Goal: Find specific page/section: Find specific page/section

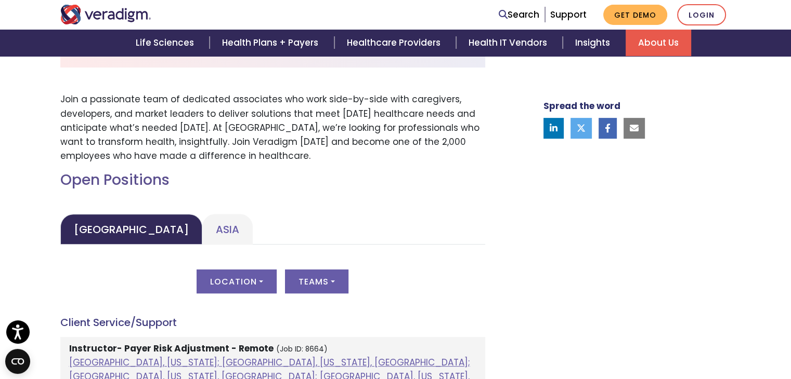
scroll to position [364, 0]
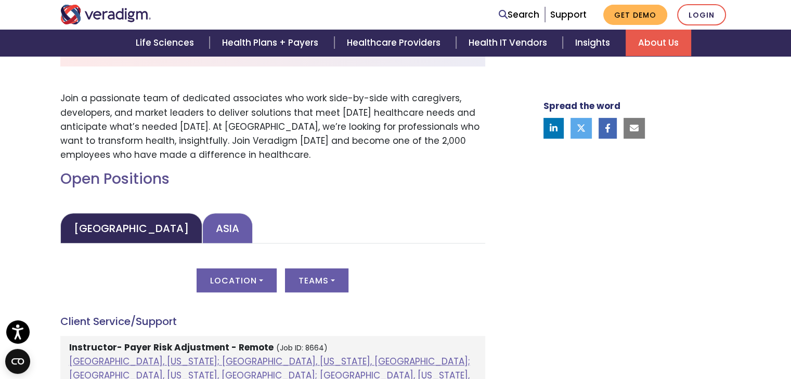
click at [202, 230] on link "Asia" at bounding box center [227, 228] width 50 height 31
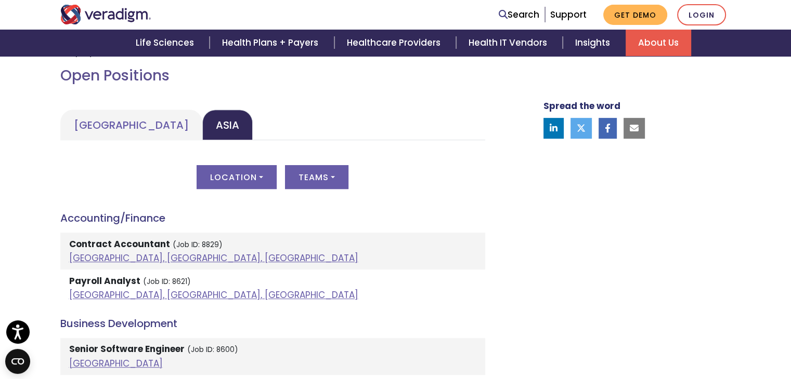
scroll to position [468, 0]
click at [243, 186] on button "Location" at bounding box center [236, 177] width 80 height 24
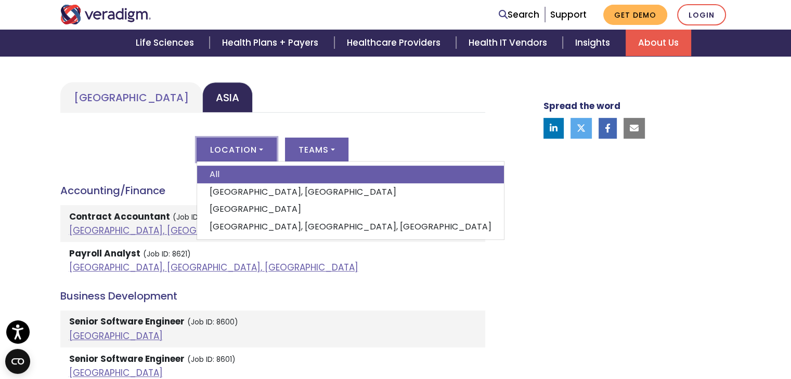
scroll to position [520, 0]
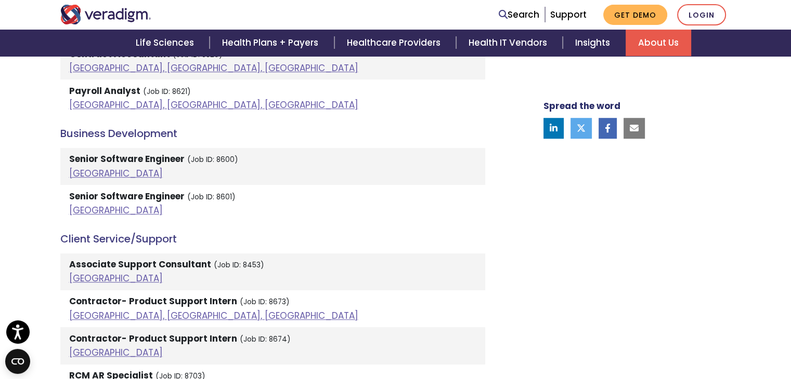
scroll to position [676, 0]
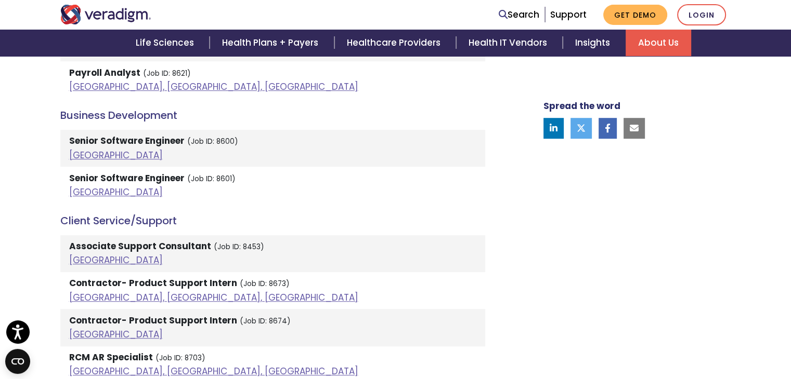
click at [84, 244] on strong "Associate Support Consultant" at bounding box center [140, 246] width 142 height 12
click at [83, 259] on link "India" at bounding box center [116, 260] width 94 height 12
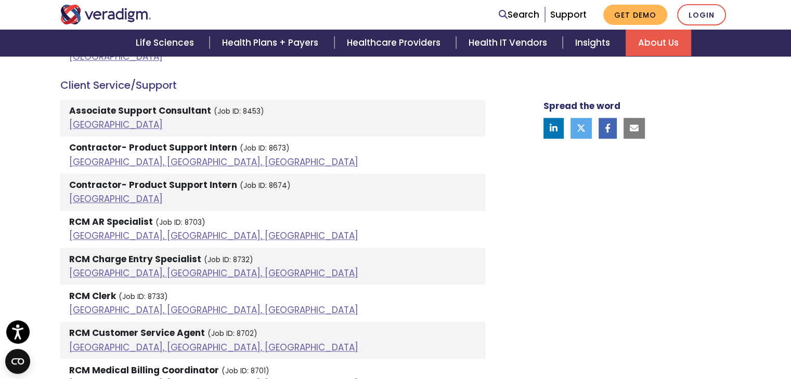
scroll to position [832, 0]
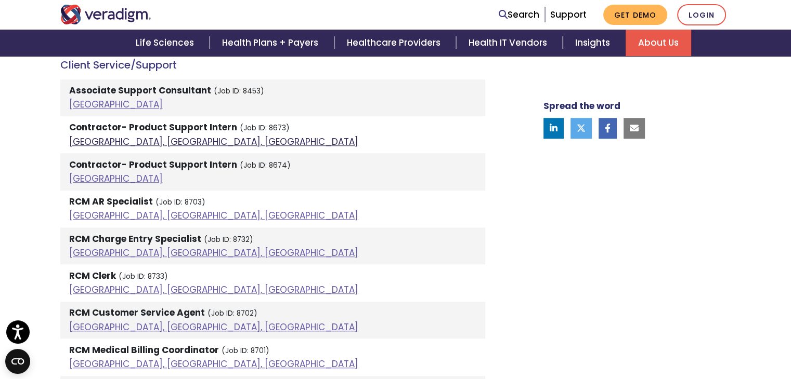
click at [137, 144] on link "Pune, Maharashtra, India" at bounding box center [213, 142] width 289 height 12
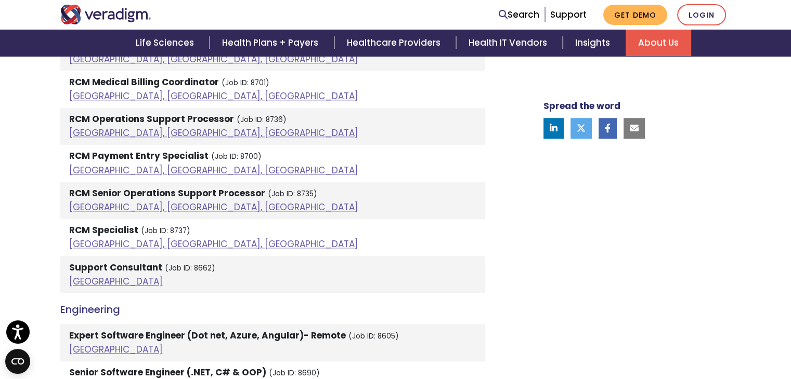
scroll to position [1144, 0]
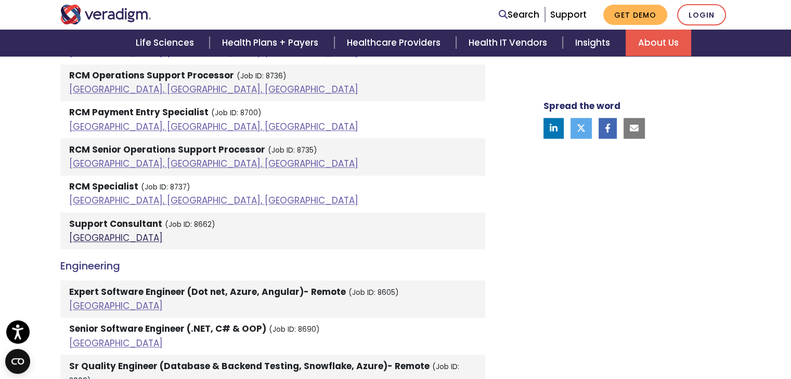
click at [89, 235] on link "India" at bounding box center [116, 238] width 94 height 12
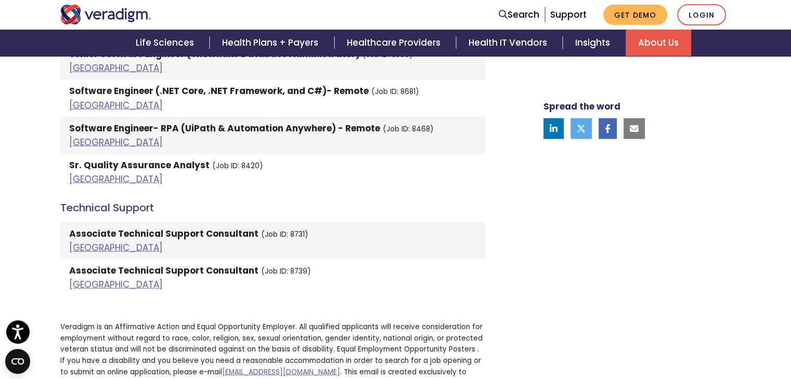
scroll to position [2339, 0]
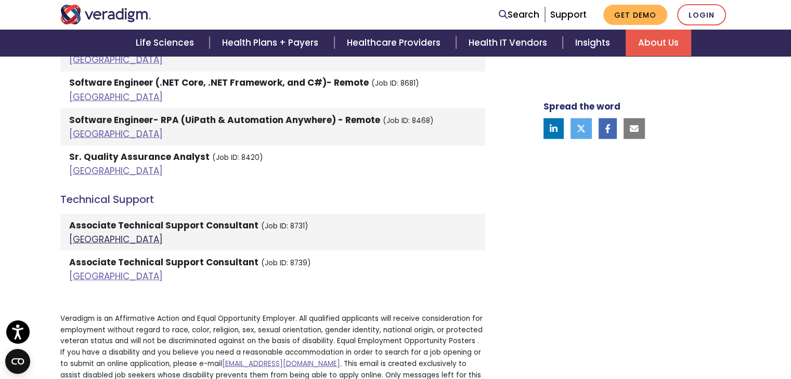
click at [76, 233] on link "India" at bounding box center [116, 239] width 94 height 12
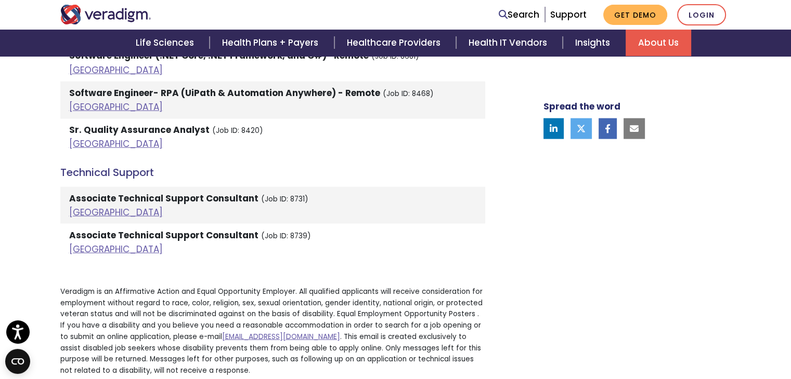
scroll to position [2391, 0]
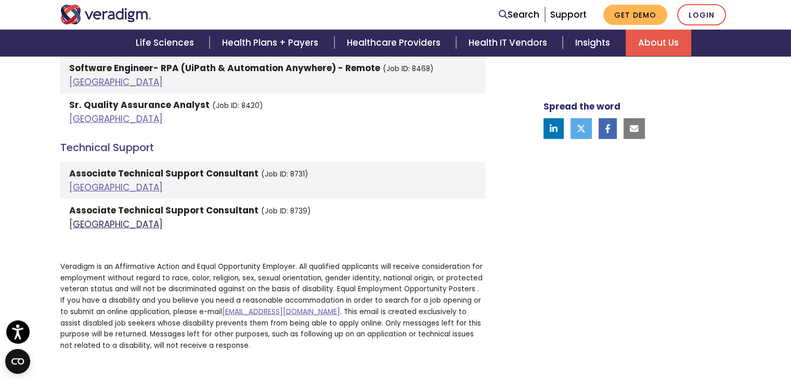
click at [78, 218] on link "India" at bounding box center [116, 224] width 94 height 12
